Goal: Navigation & Orientation: Find specific page/section

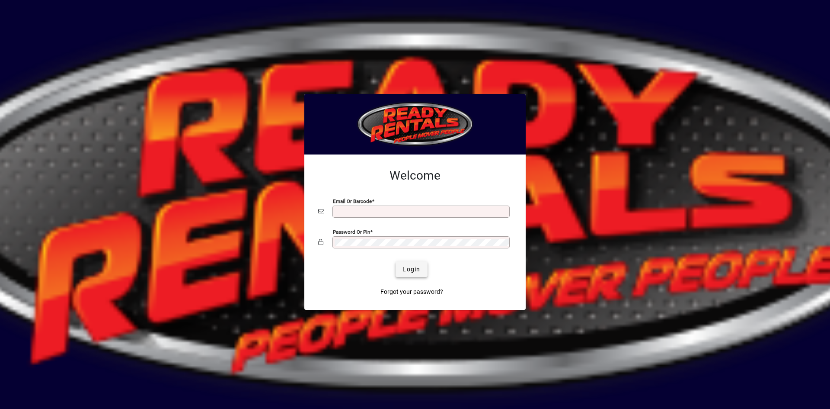
type input "**********"
click at [424, 263] on span "submit" at bounding box center [412, 269] width 32 height 21
